Goal: Book appointment/travel/reservation

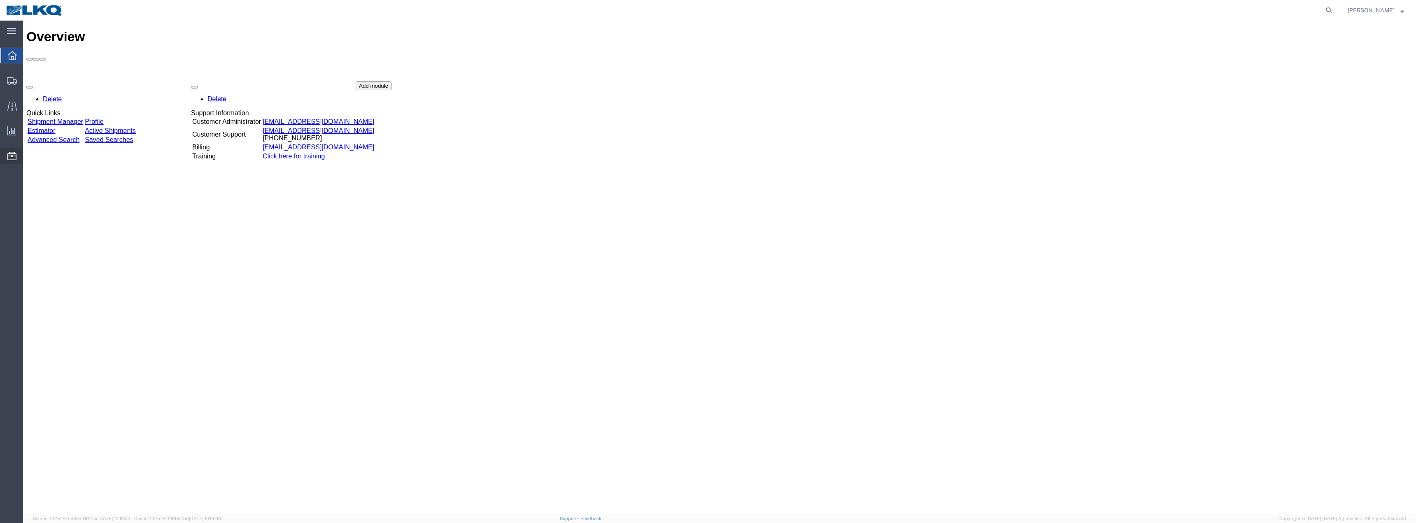
click at [0, 0] on span "Location Appointment" at bounding box center [0, 0] width 0 height 0
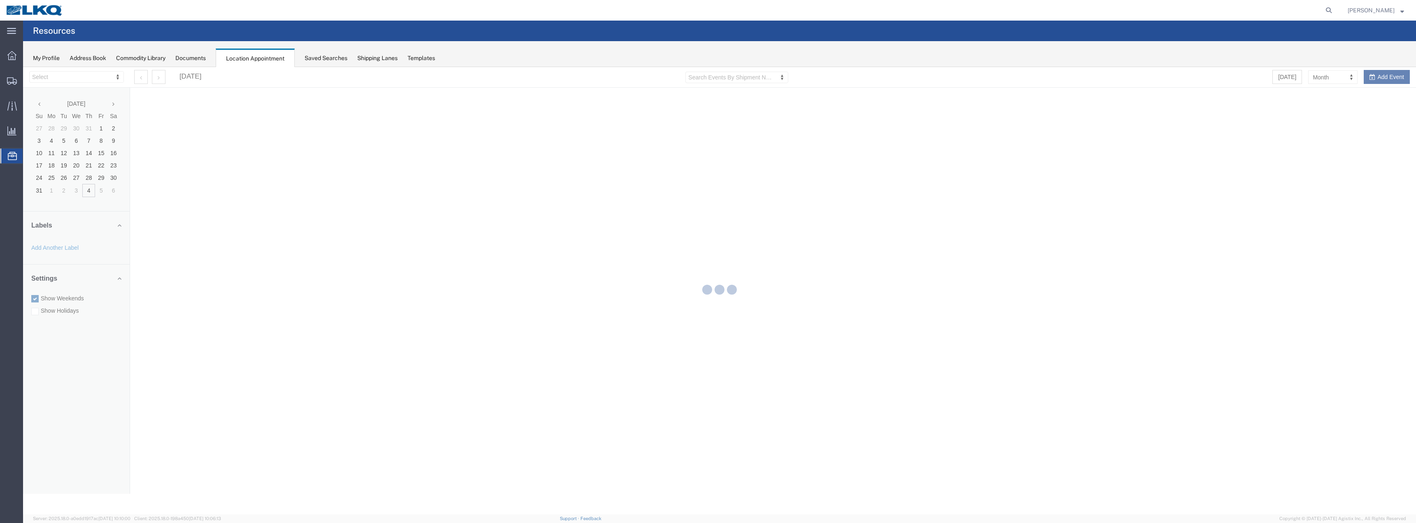
select select "28018"
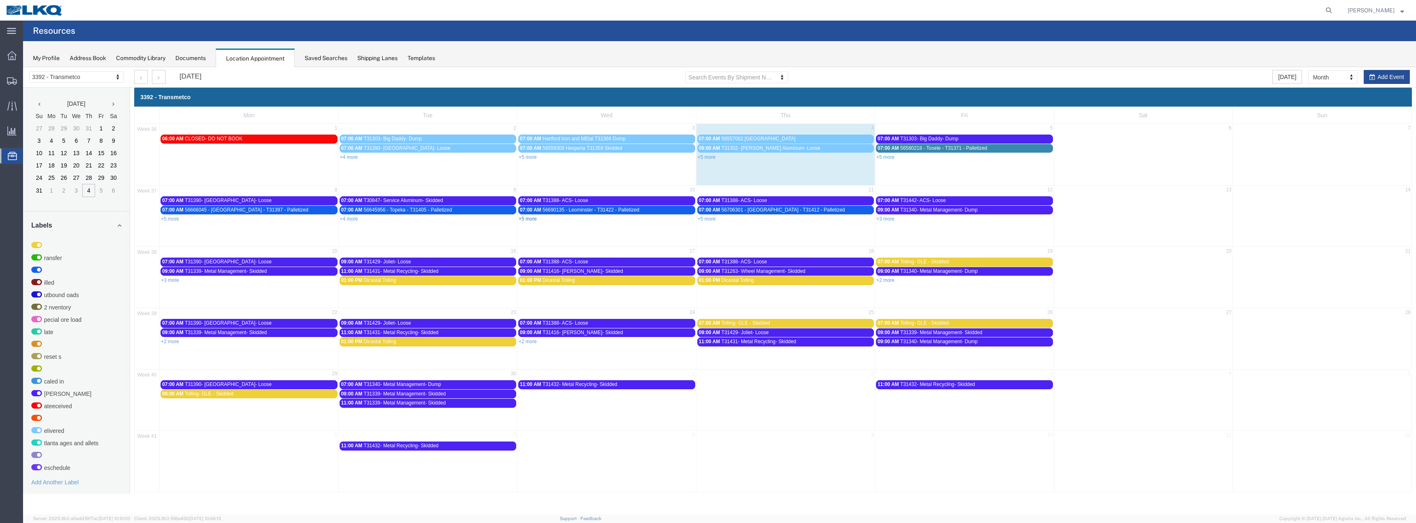
click at [523, 217] on link "+5 more" at bounding box center [528, 219] width 18 height 6
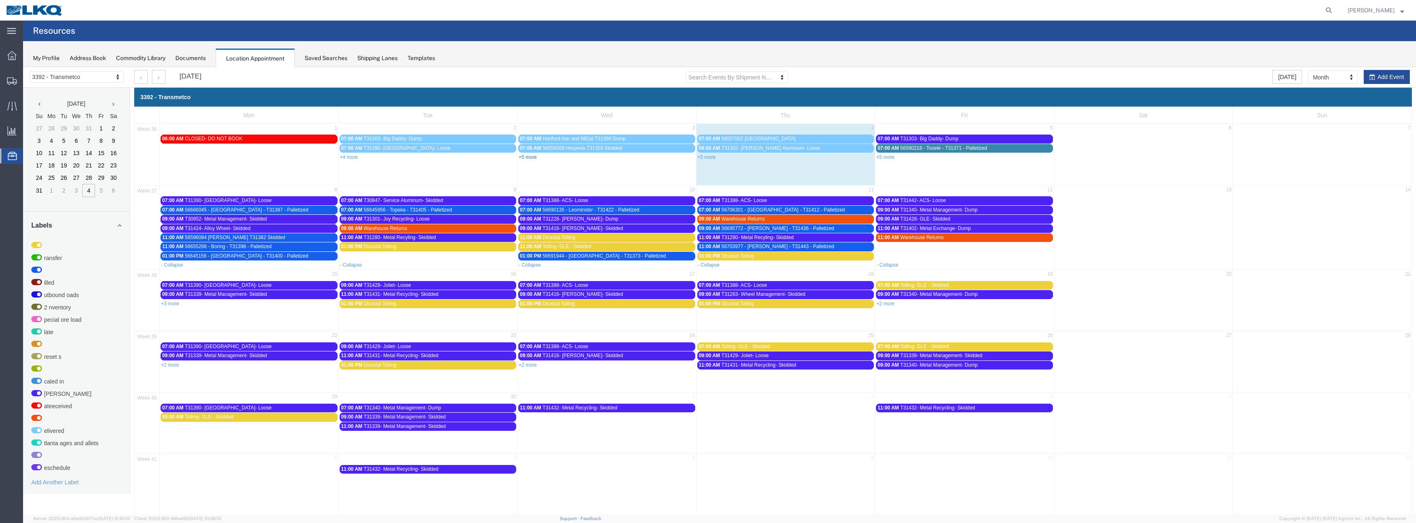
click at [530, 158] on link "+5 more" at bounding box center [528, 157] width 18 height 6
